Goal: Task Accomplishment & Management: Complete application form

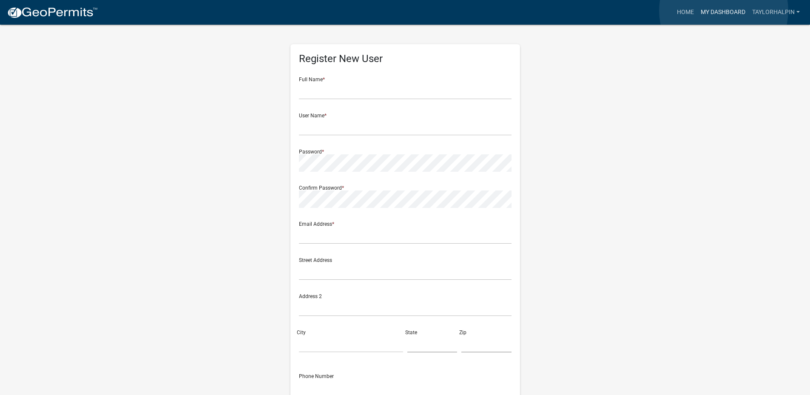
click at [724, 11] on link "My Dashboard" at bounding box center [722, 12] width 51 height 16
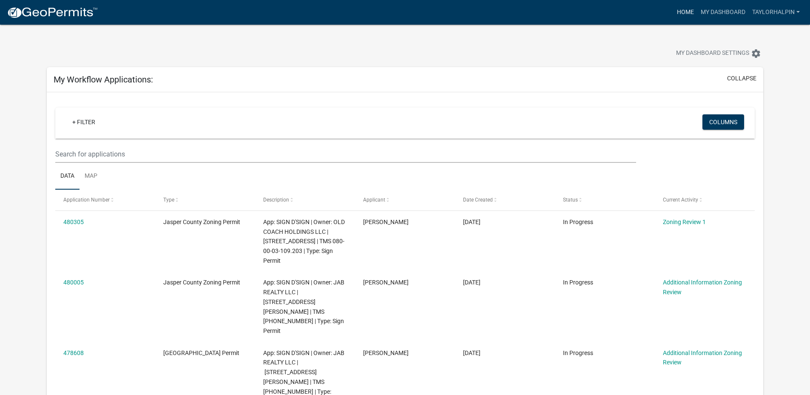
click at [688, 13] on link "Home" at bounding box center [685, 12] width 24 height 16
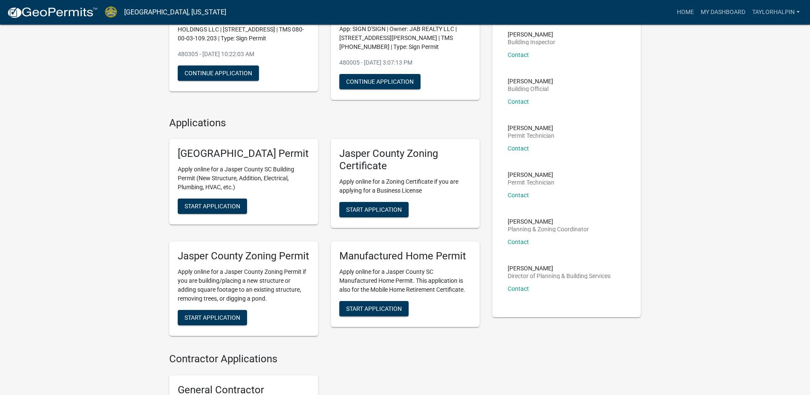
scroll to position [128, 0]
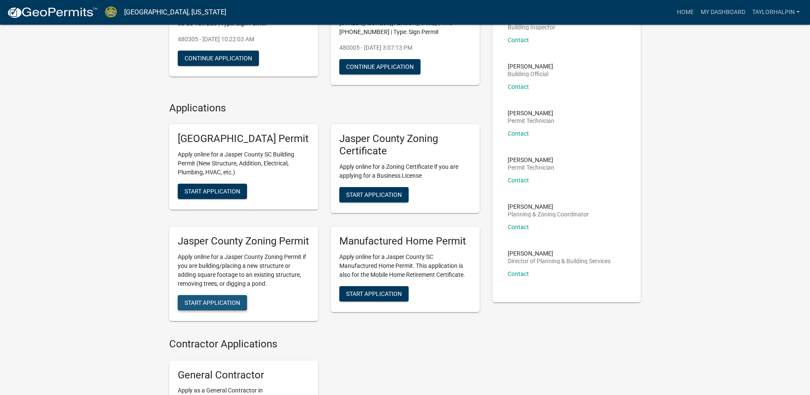
click at [204, 306] on span "Start Application" at bounding box center [213, 302] width 56 height 7
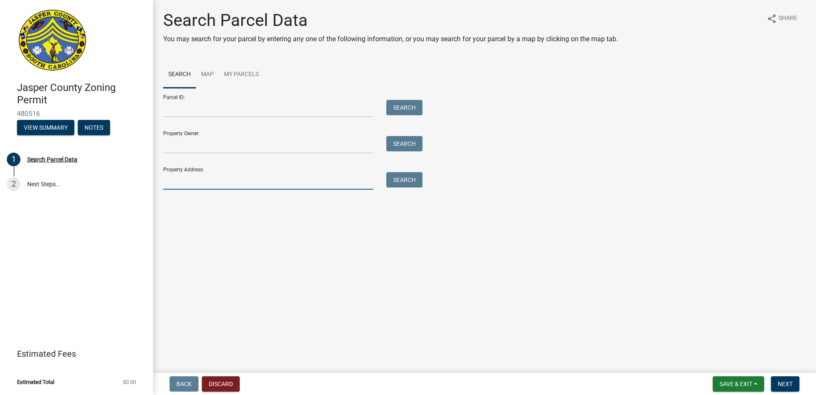
click at [196, 182] on input "Property Address:" at bounding box center [268, 180] width 210 height 17
type input "[STREET_ADDRESS]"
type input "[PERSON_NAME][MEDICAL_DATA] & [PERSON_NAME][MEDICAL_DATA]"
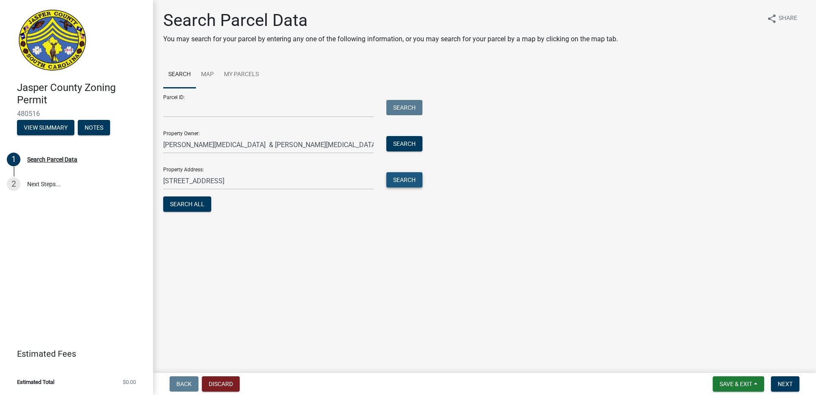
click at [406, 180] on button "Search" at bounding box center [404, 179] width 36 height 15
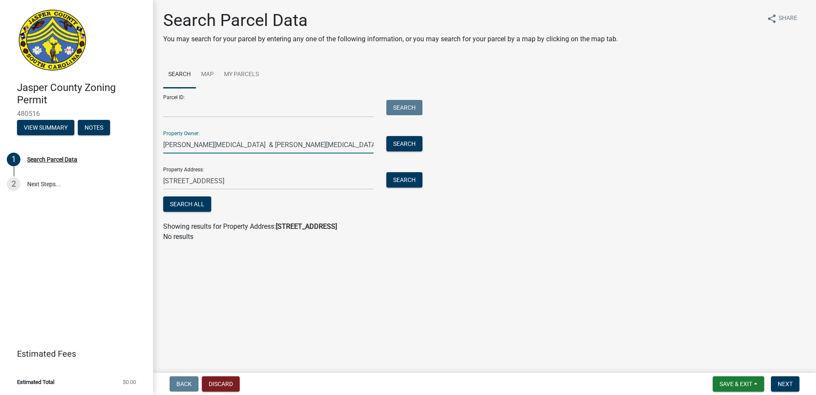
click at [287, 144] on input "[PERSON_NAME][MEDICAL_DATA] & [PERSON_NAME][MEDICAL_DATA]" at bounding box center [268, 144] width 210 height 17
click at [348, 211] on div "Search All" at bounding box center [290, 204] width 255 height 17
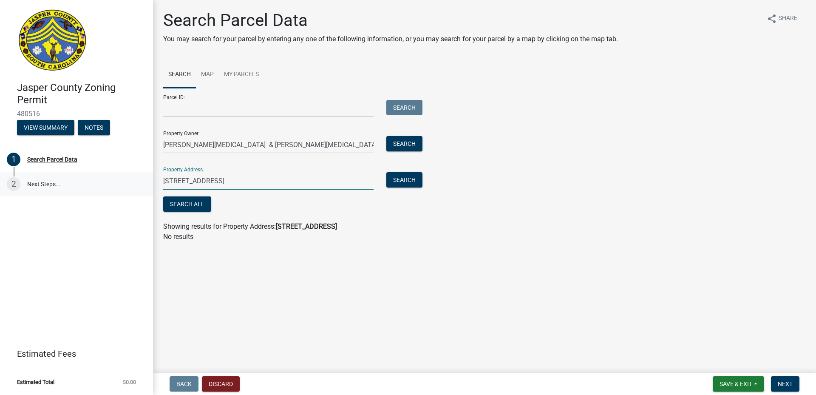
drag, startPoint x: 300, startPoint y: 178, endPoint x: 0, endPoint y: 173, distance: 300.2
click at [0, 173] on div "[GEOGRAPHIC_DATA] Zoning Permit 480516 View Summary Notes 1 Search Parcel Data …" at bounding box center [408, 197] width 816 height 395
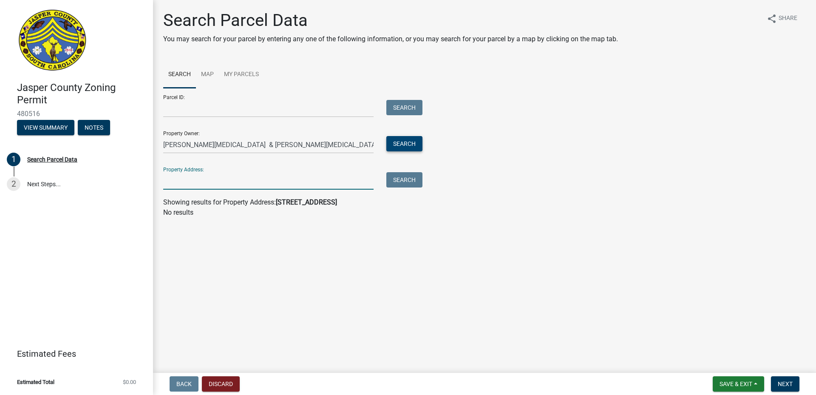
click at [418, 145] on button "Search" at bounding box center [404, 143] width 36 height 15
